Goal: Transaction & Acquisition: Purchase product/service

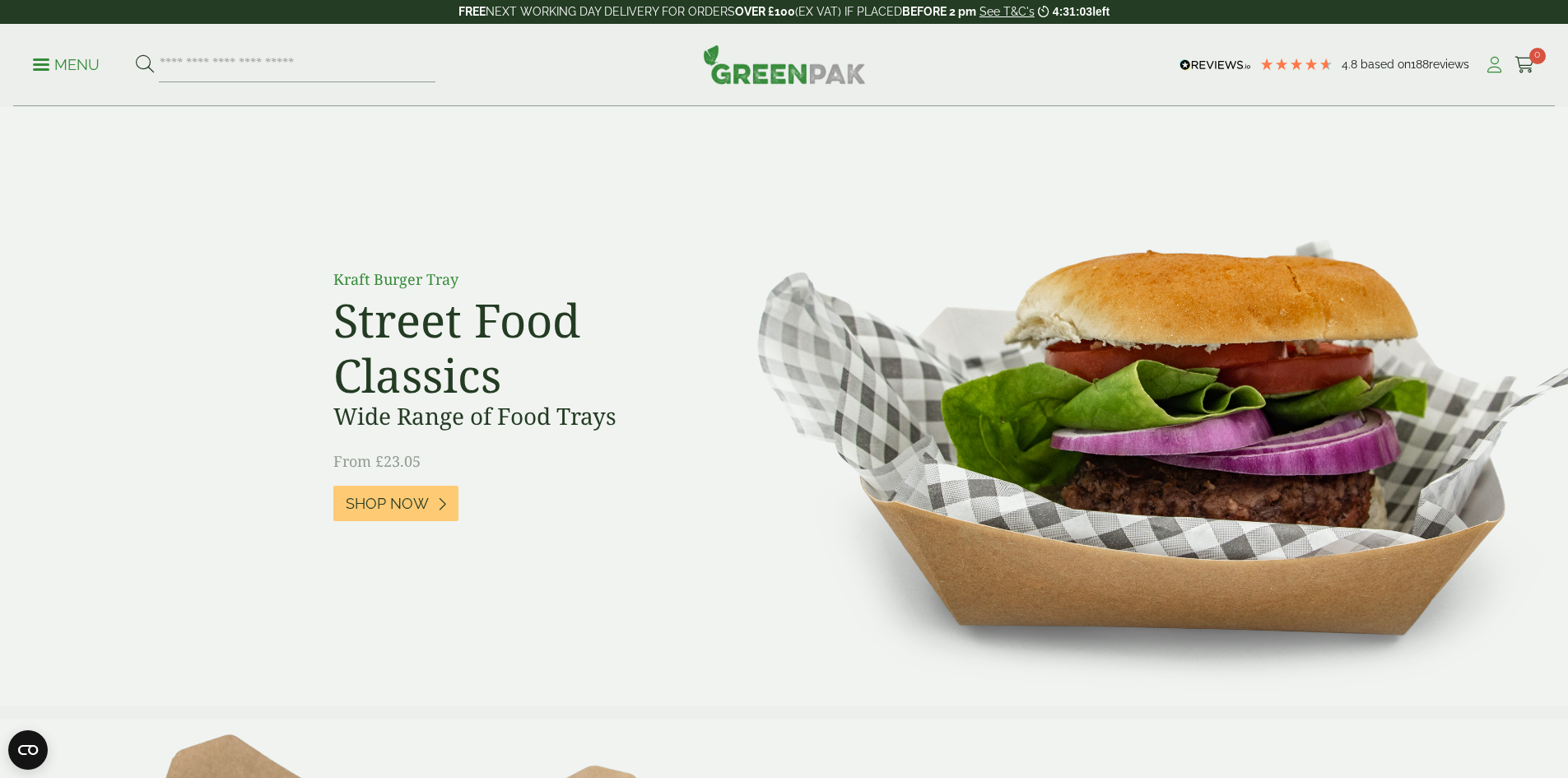
click at [1484, 58] on icon at bounding box center [1494, 65] width 20 height 17
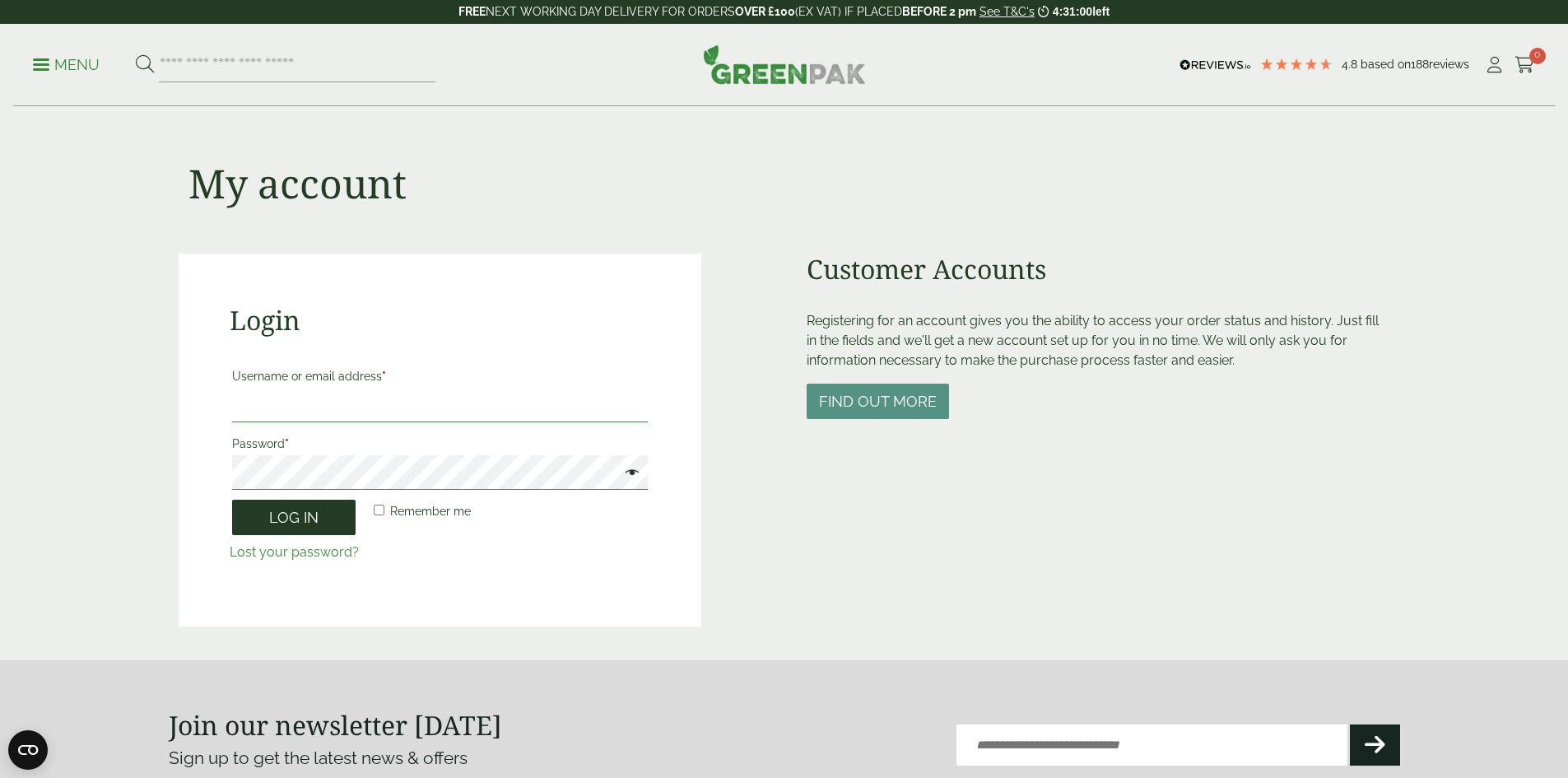
type input "**********"
click at [288, 523] on button "Log in" at bounding box center [294, 517] width 123 height 35
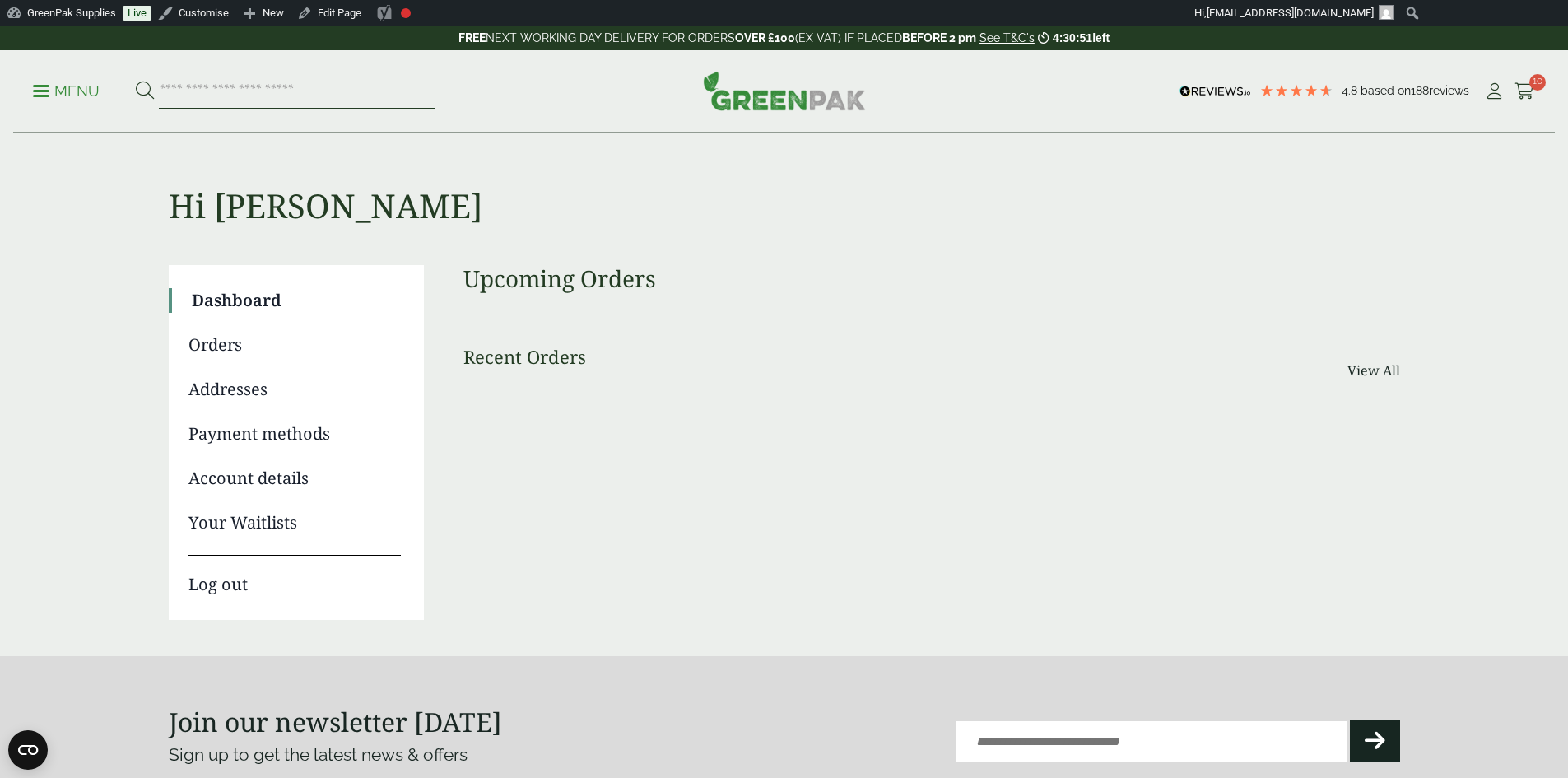
click at [288, 98] on input "search" at bounding box center [297, 91] width 276 height 35
type input "********"
click at [136, 81] on button at bounding box center [145, 91] width 18 height 21
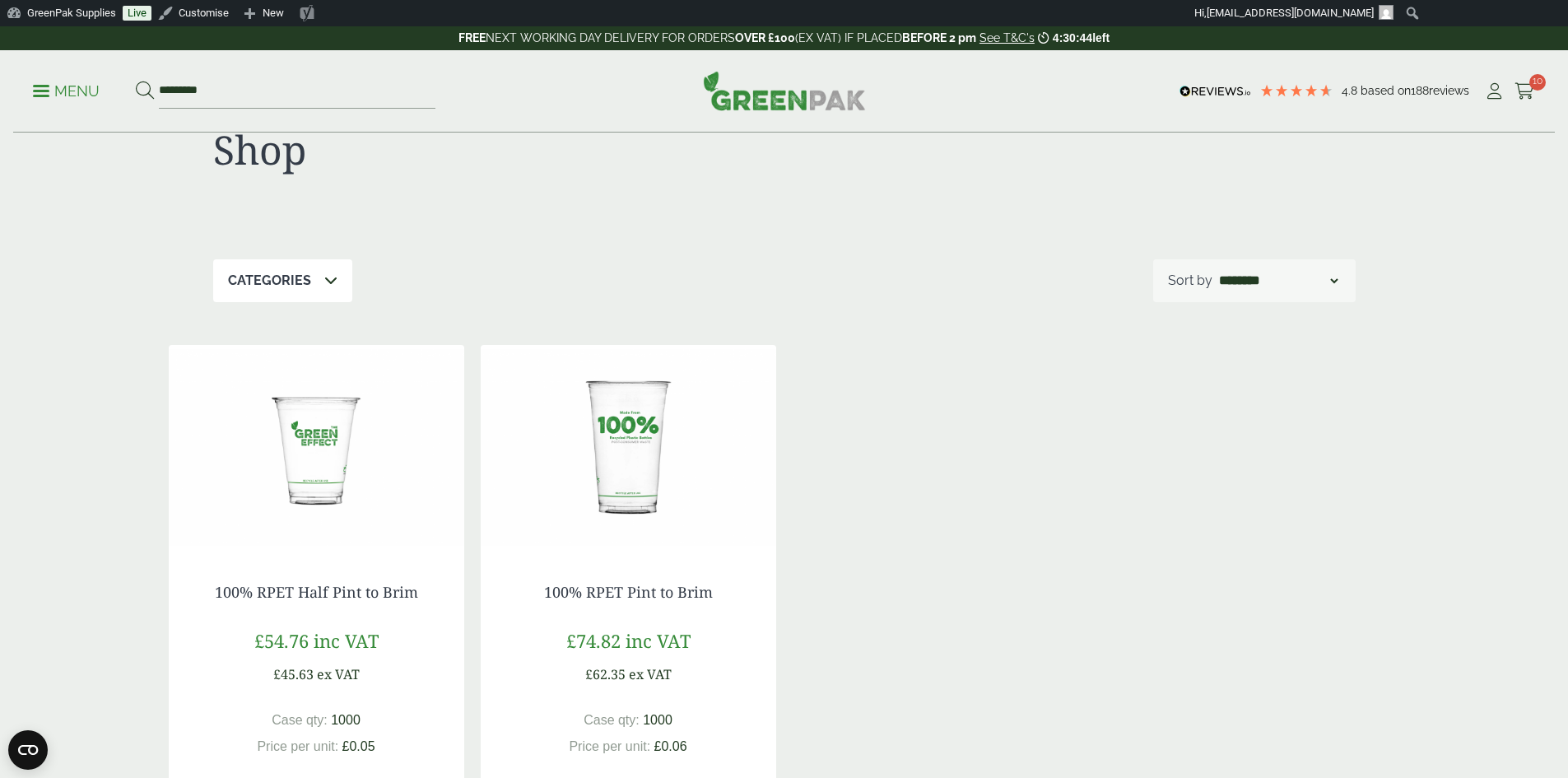
scroll to position [165, 0]
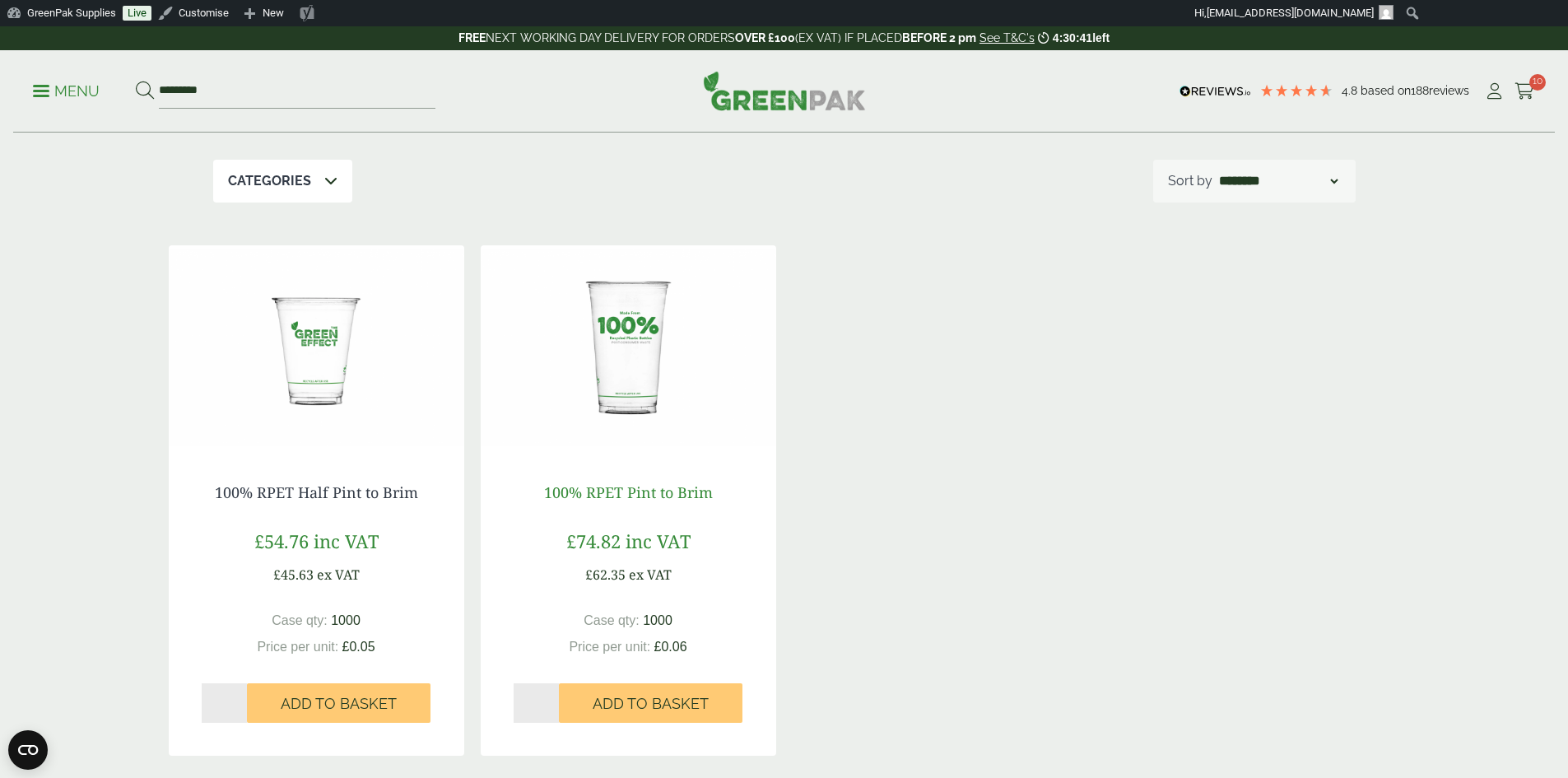
click at [621, 492] on link "100% RPET Pint to Brim" at bounding box center [628, 492] width 168 height 19
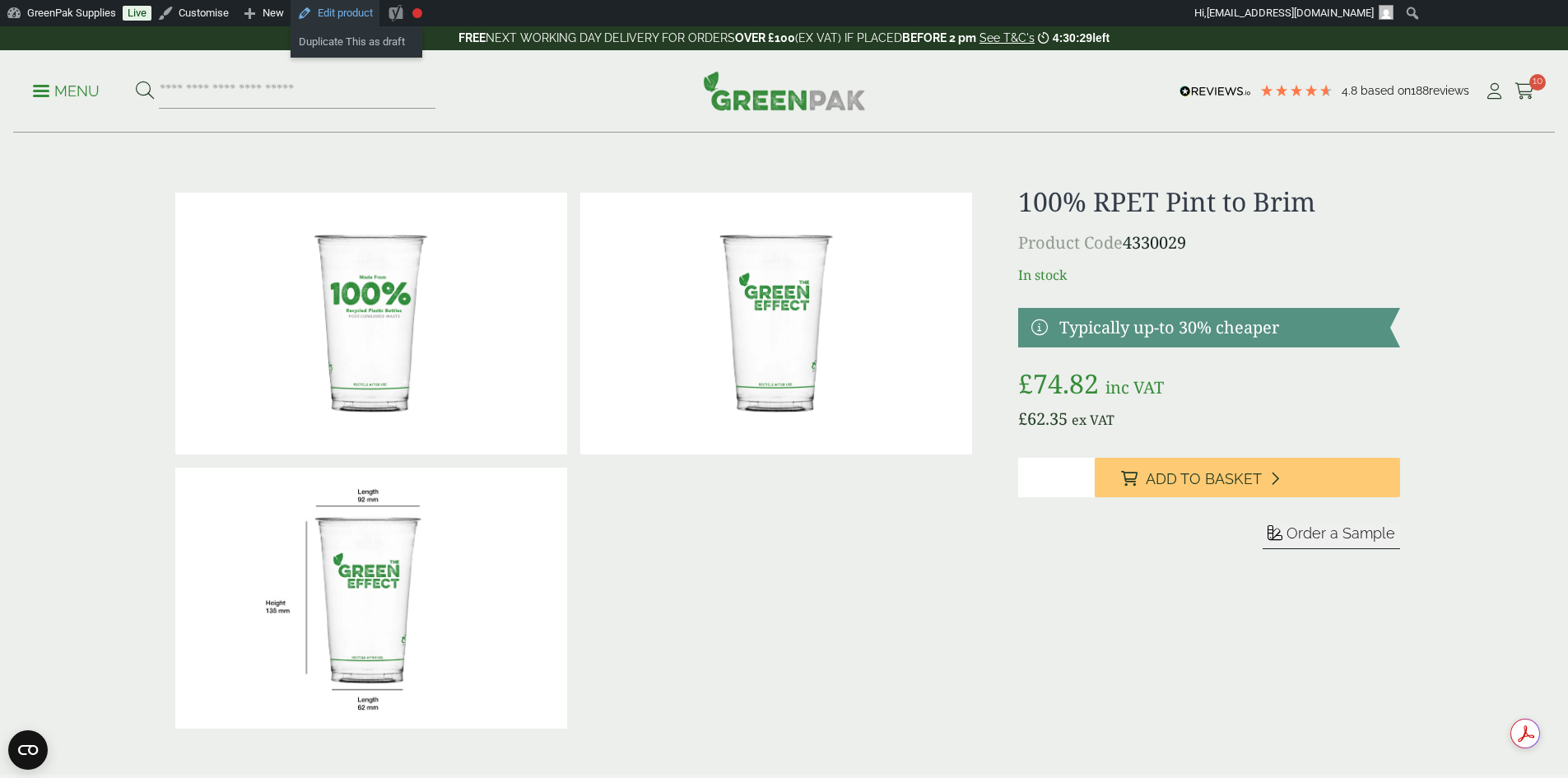
click at [345, 10] on link "Edit product" at bounding box center [335, 13] width 89 height 27
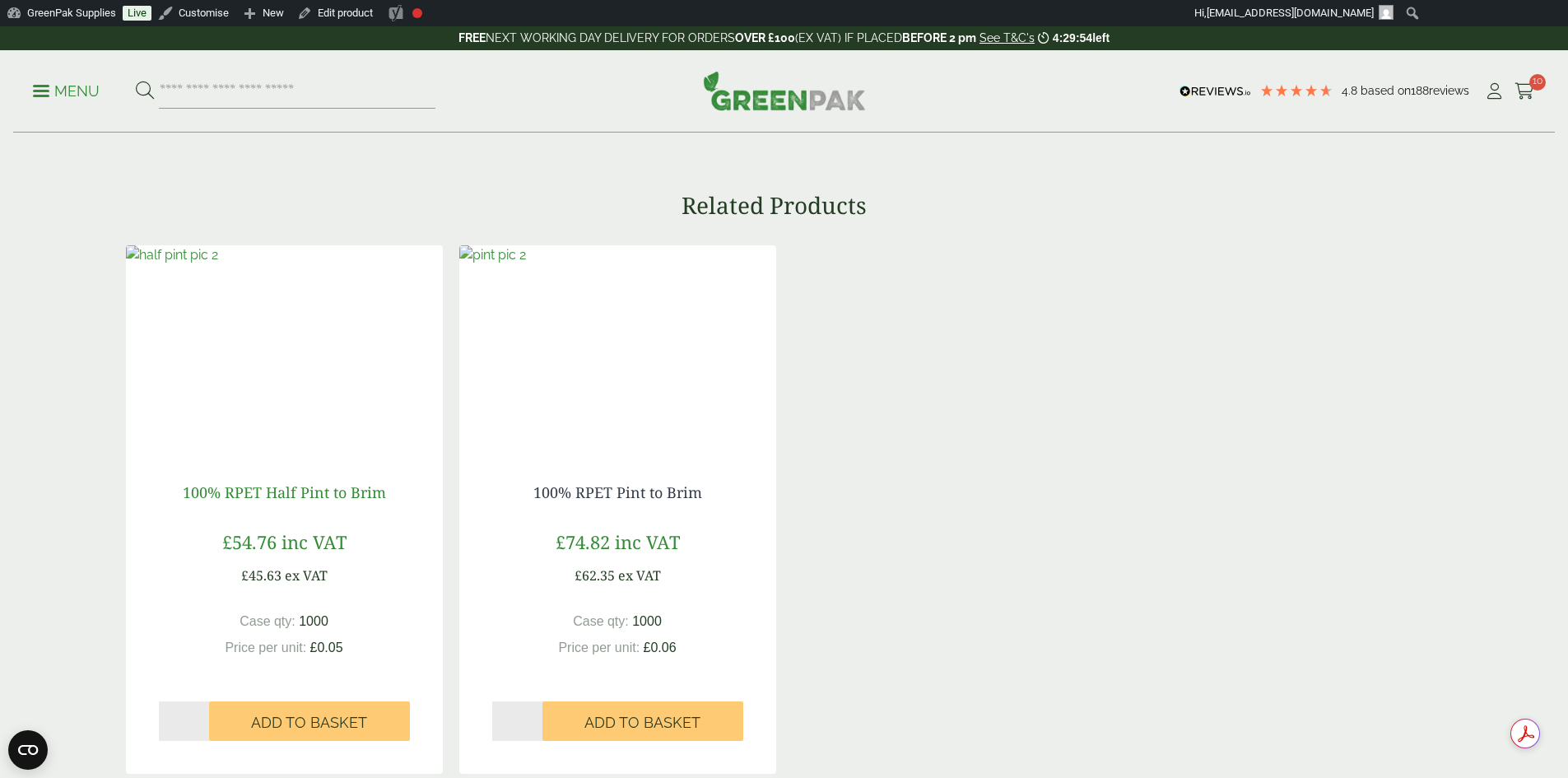
scroll to position [1235, 0]
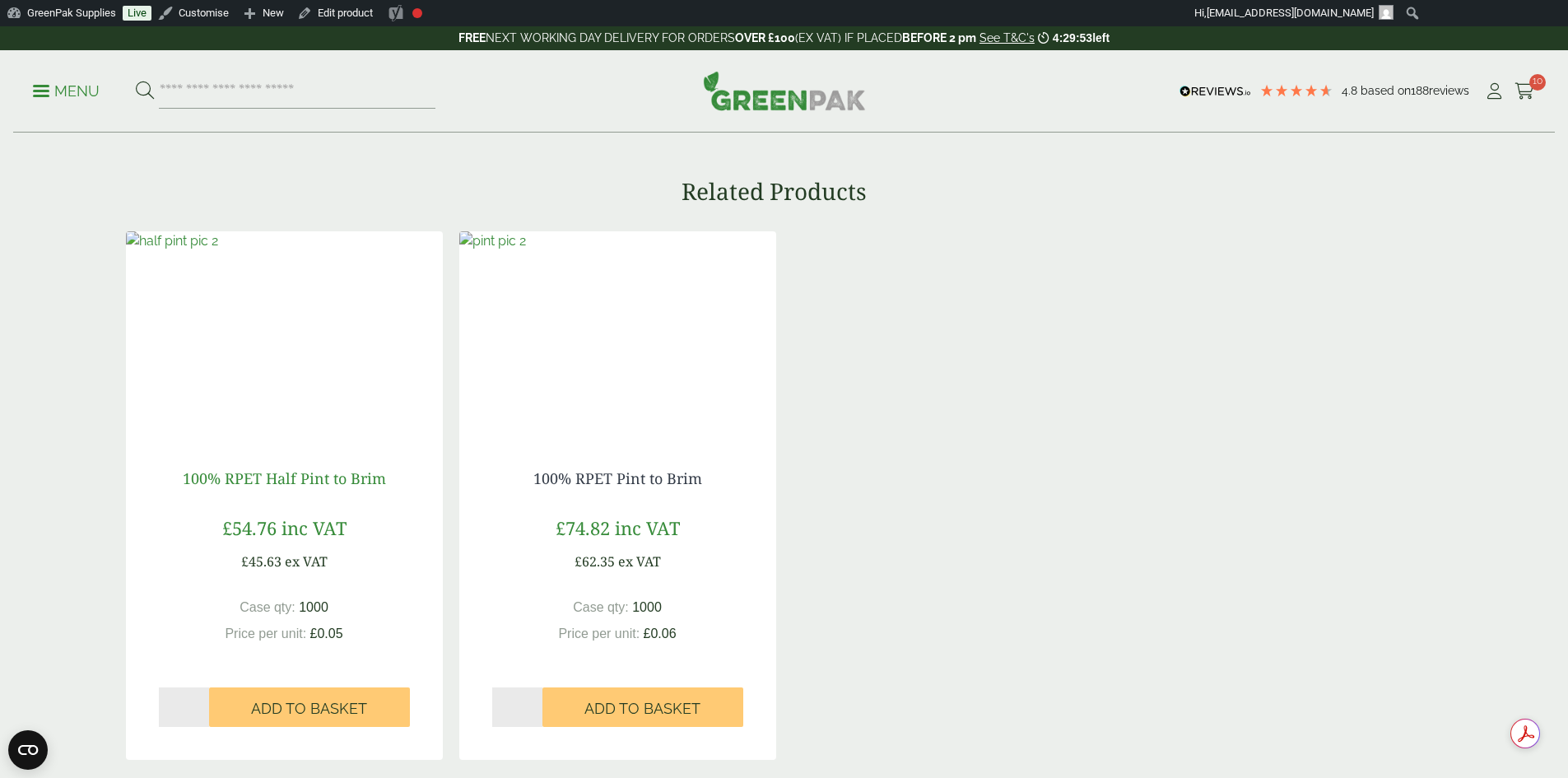
click at [322, 478] on link "100% RPET Half Pint to Brim" at bounding box center [284, 478] width 203 height 19
